Goal: Task Accomplishment & Management: Complete application form

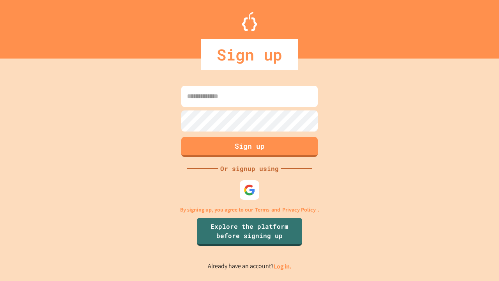
click at [283, 266] on link "Log in." at bounding box center [283, 266] width 18 height 8
